Goal: Task Accomplishment & Management: Manage account settings

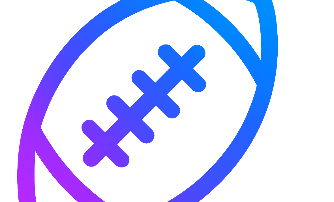
scroll to position [36, 0]
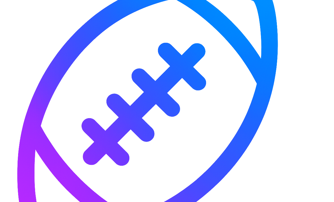
type input "*"
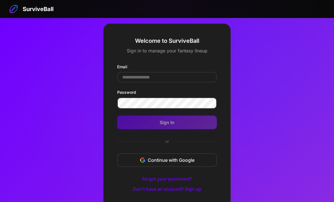
scroll to position [36, 0]
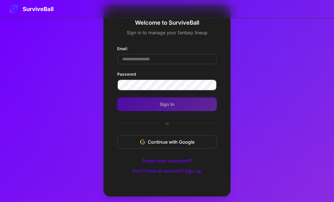
click at [97, 112] on div "Welcome to SurviveBall Sign in to manage your fantasy lineup Email Password Sig…" at bounding box center [167, 101] width 334 height 202
click at [125, 54] on input "Email" at bounding box center [167, 59] width 100 height 10
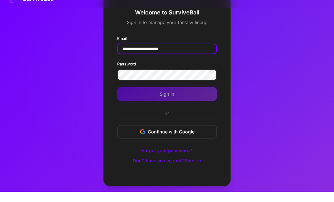
type input "**********"
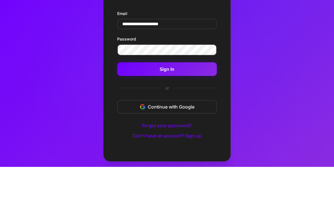
click at [138, 97] on button "Sign In" at bounding box center [167, 104] width 100 height 14
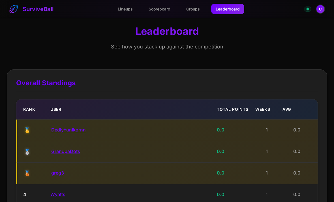
click at [128, 14] on div "Lineups Scoreboard Groups Leaderboard" at bounding box center [178, 9] width 131 height 10
click at [122, 10] on link "Lineups" at bounding box center [125, 9] width 24 height 10
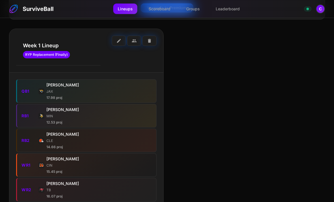
scroll to position [73, 0]
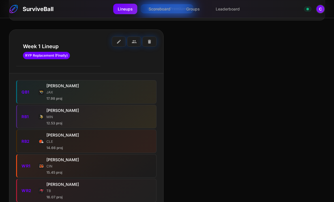
click at [323, 12] on button "C" at bounding box center [320, 9] width 9 height 9
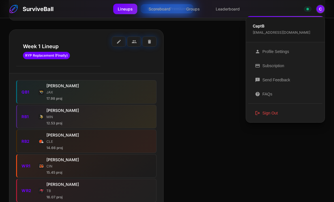
click at [262, 114] on button "logout Sign Out" at bounding box center [285, 113] width 74 height 14
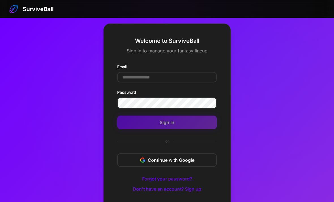
scroll to position [36, 0]
